Goal: Browse casually

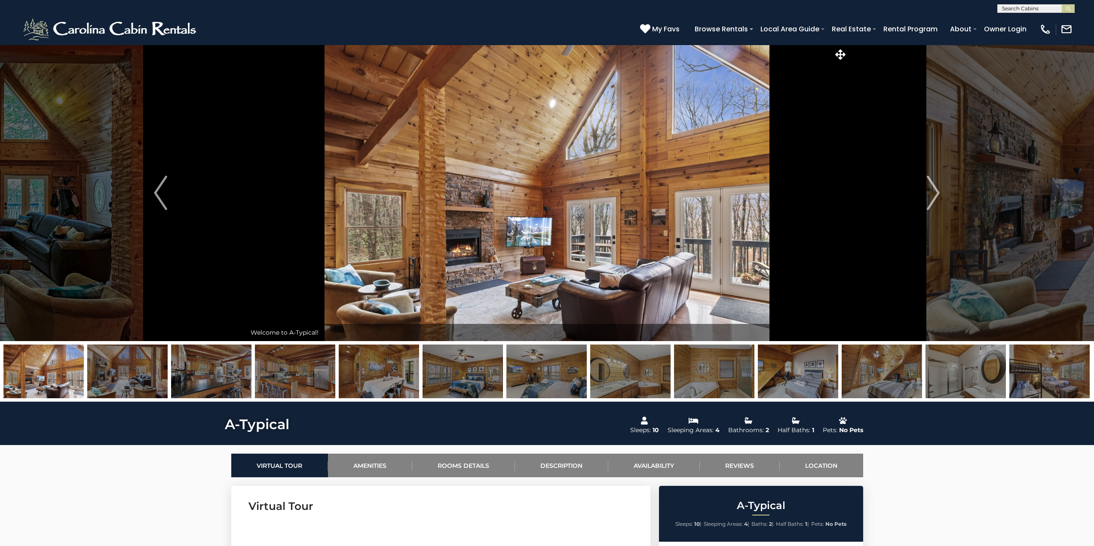
click at [137, 377] on img at bounding box center [127, 372] width 80 height 54
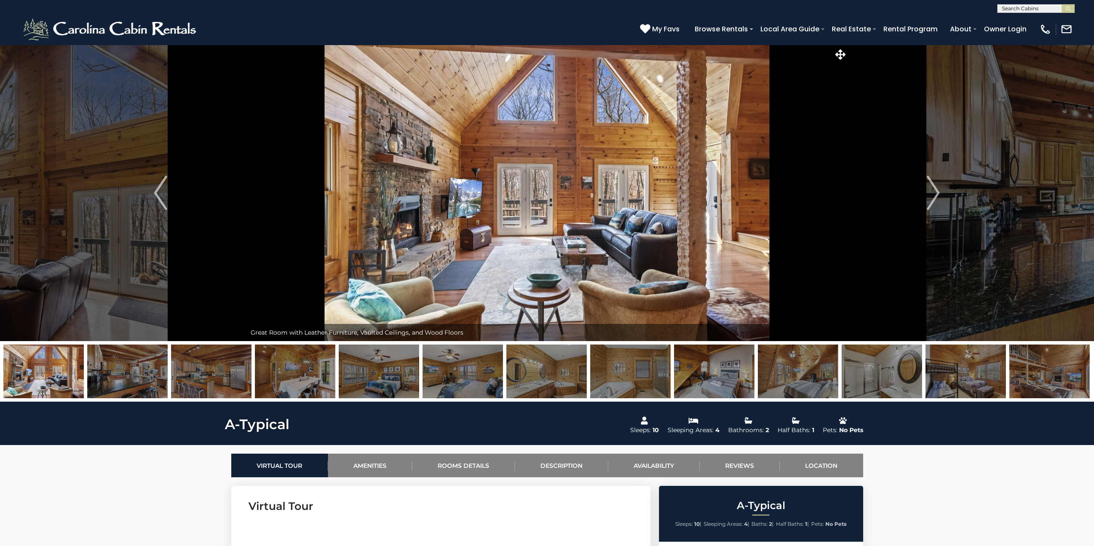
click at [212, 373] on img at bounding box center [211, 372] width 80 height 54
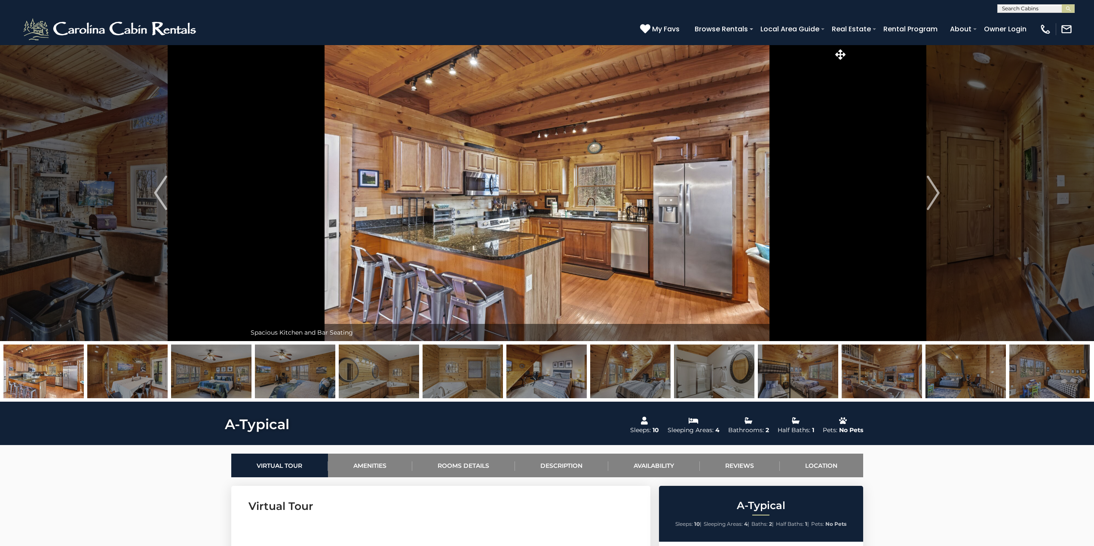
click at [228, 371] on img at bounding box center [211, 372] width 80 height 54
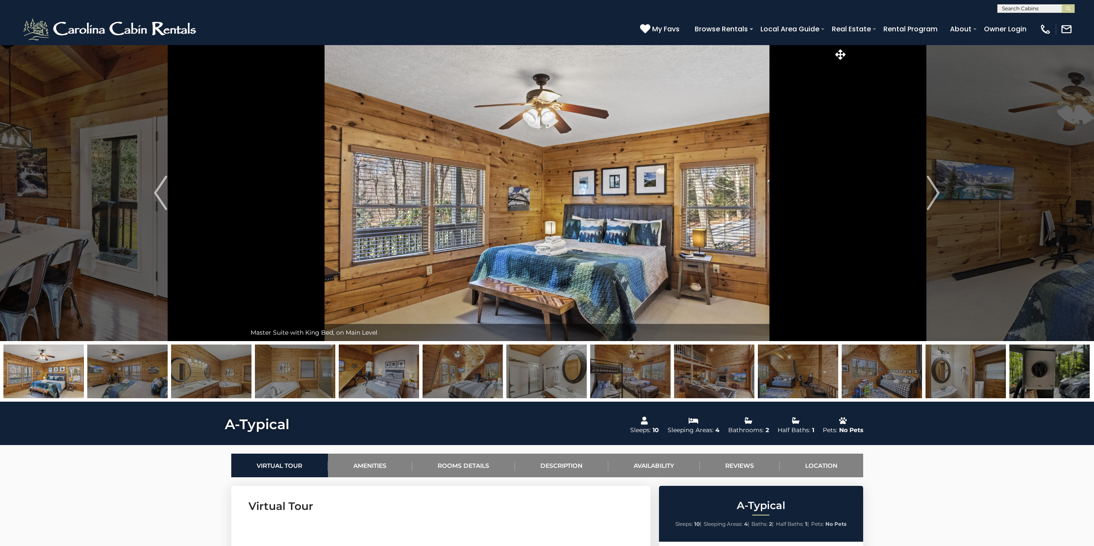
click at [233, 371] on img at bounding box center [211, 372] width 80 height 54
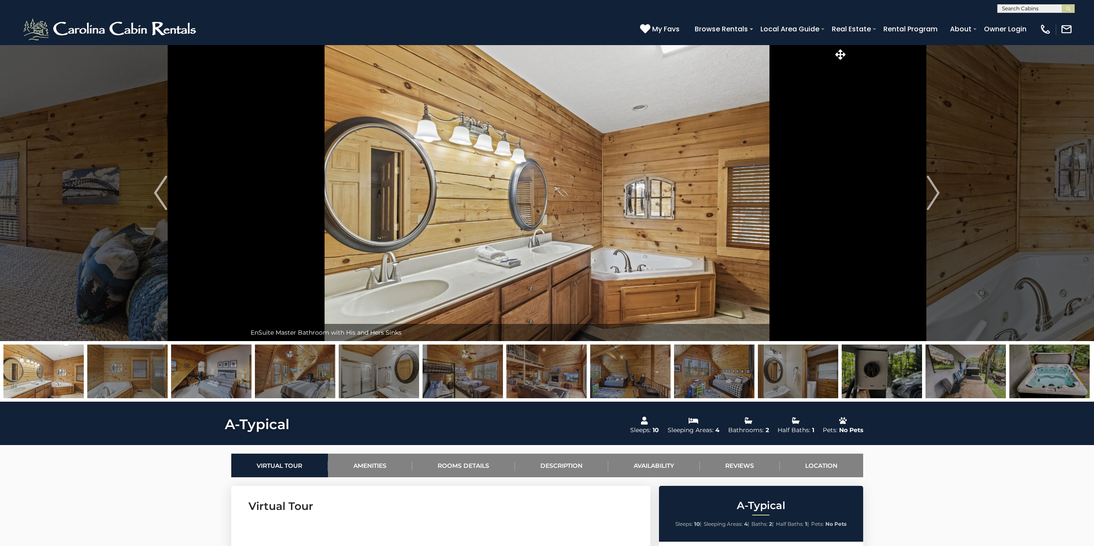
click at [281, 370] on img at bounding box center [295, 372] width 80 height 54
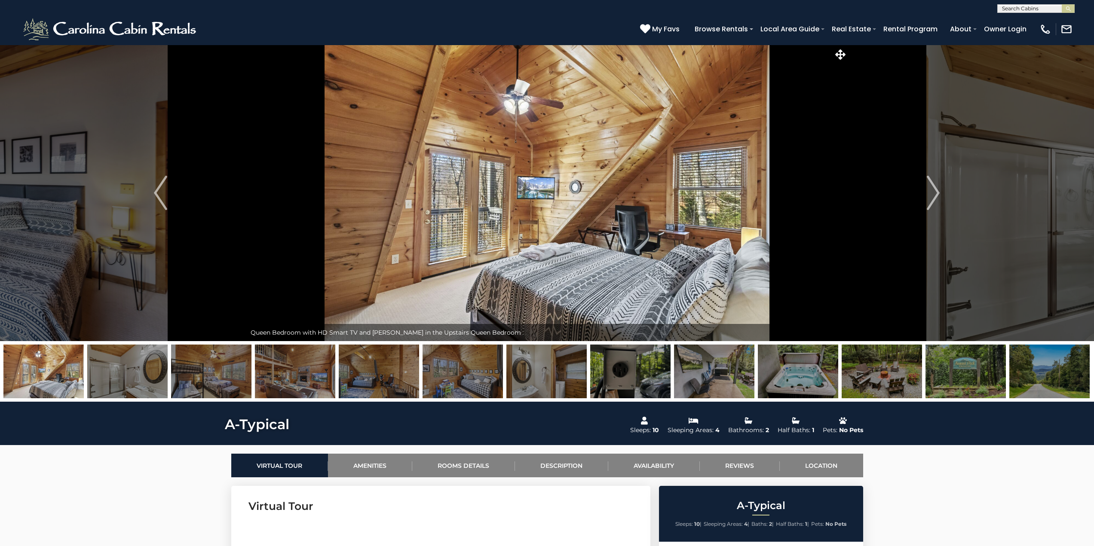
click at [281, 370] on img at bounding box center [295, 372] width 80 height 54
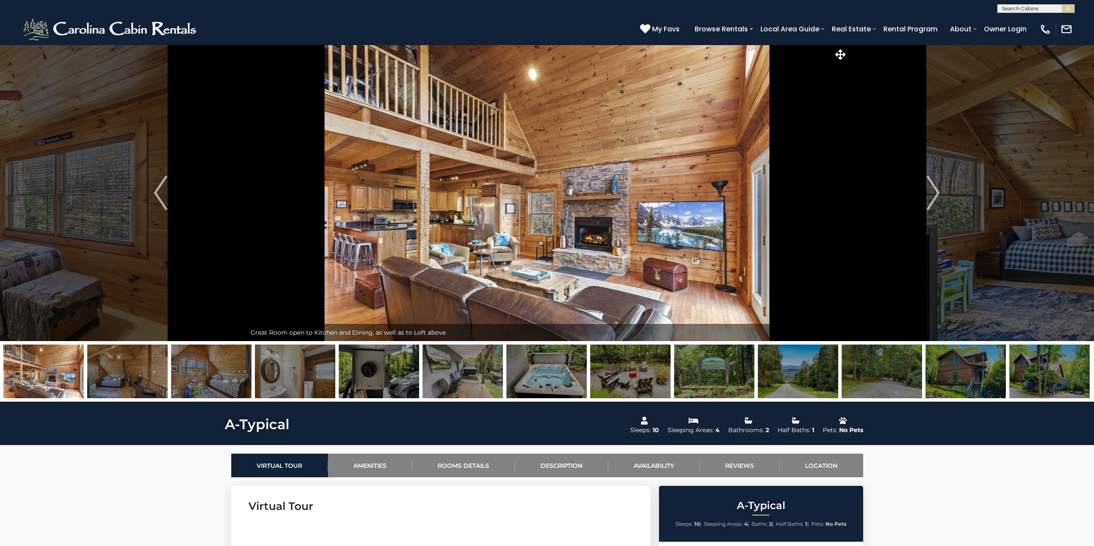
click at [279, 370] on img at bounding box center [295, 372] width 80 height 54
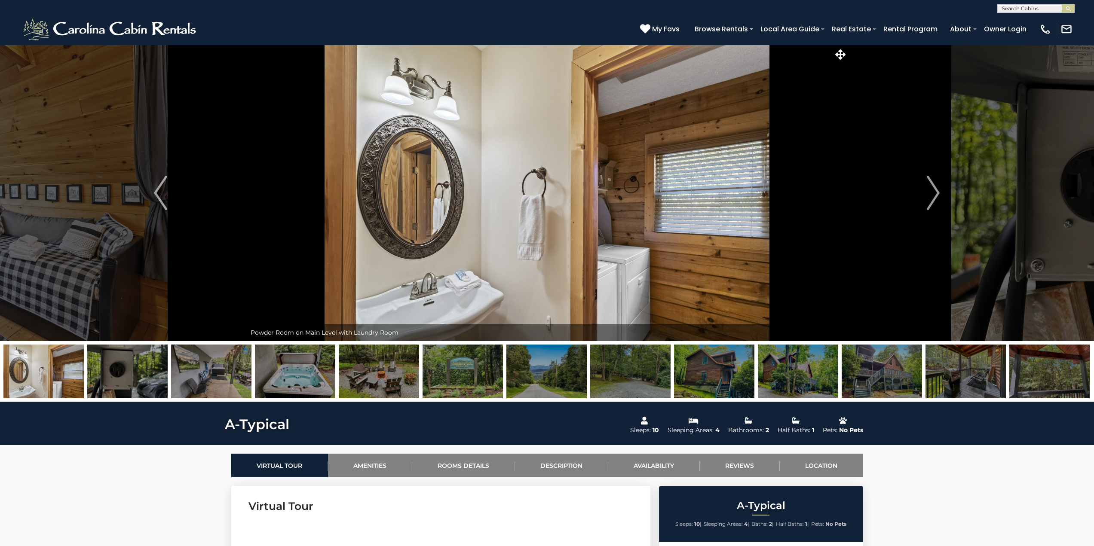
click at [284, 369] on img at bounding box center [295, 372] width 80 height 54
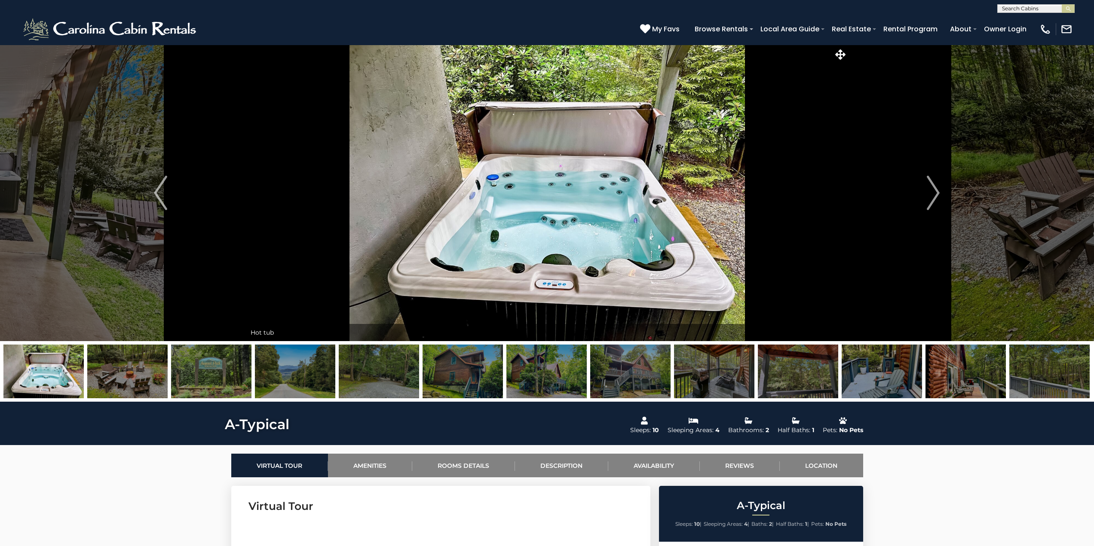
click at [284, 369] on img at bounding box center [295, 372] width 80 height 54
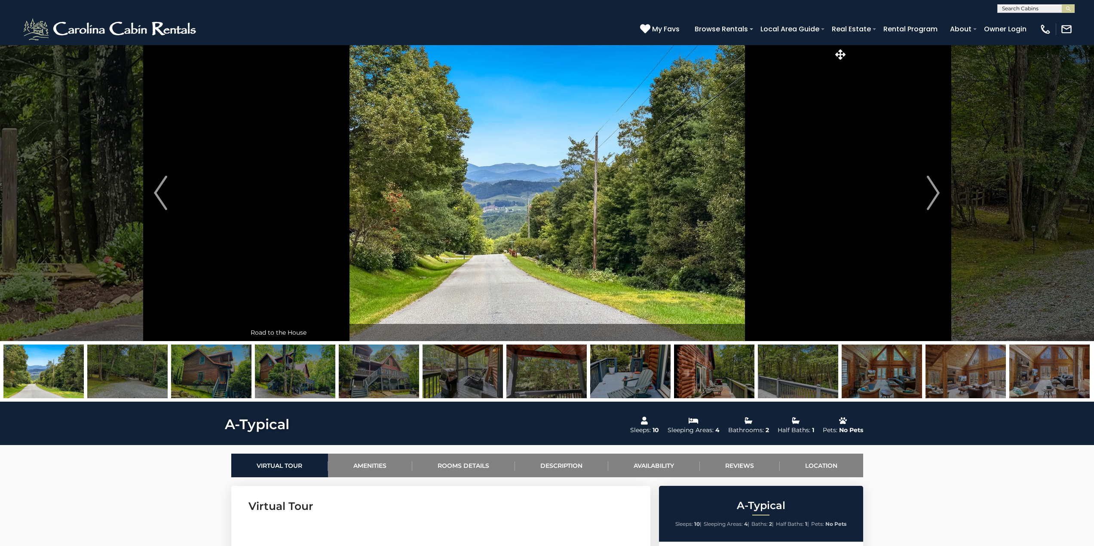
click at [284, 369] on img at bounding box center [295, 372] width 80 height 54
